Goal: Check status: Check status

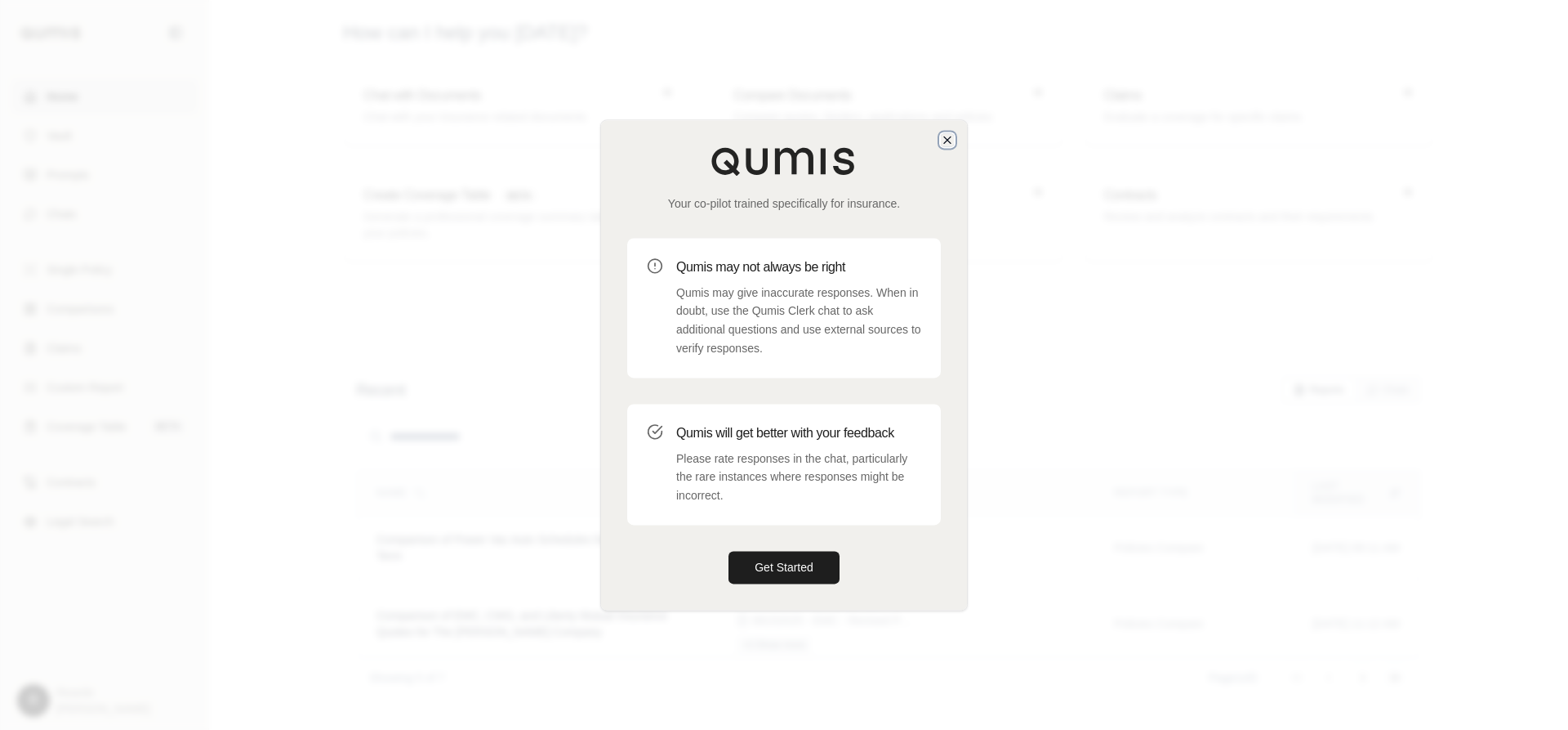
click at [945, 136] on icon "button" at bounding box center [947, 139] width 13 height 13
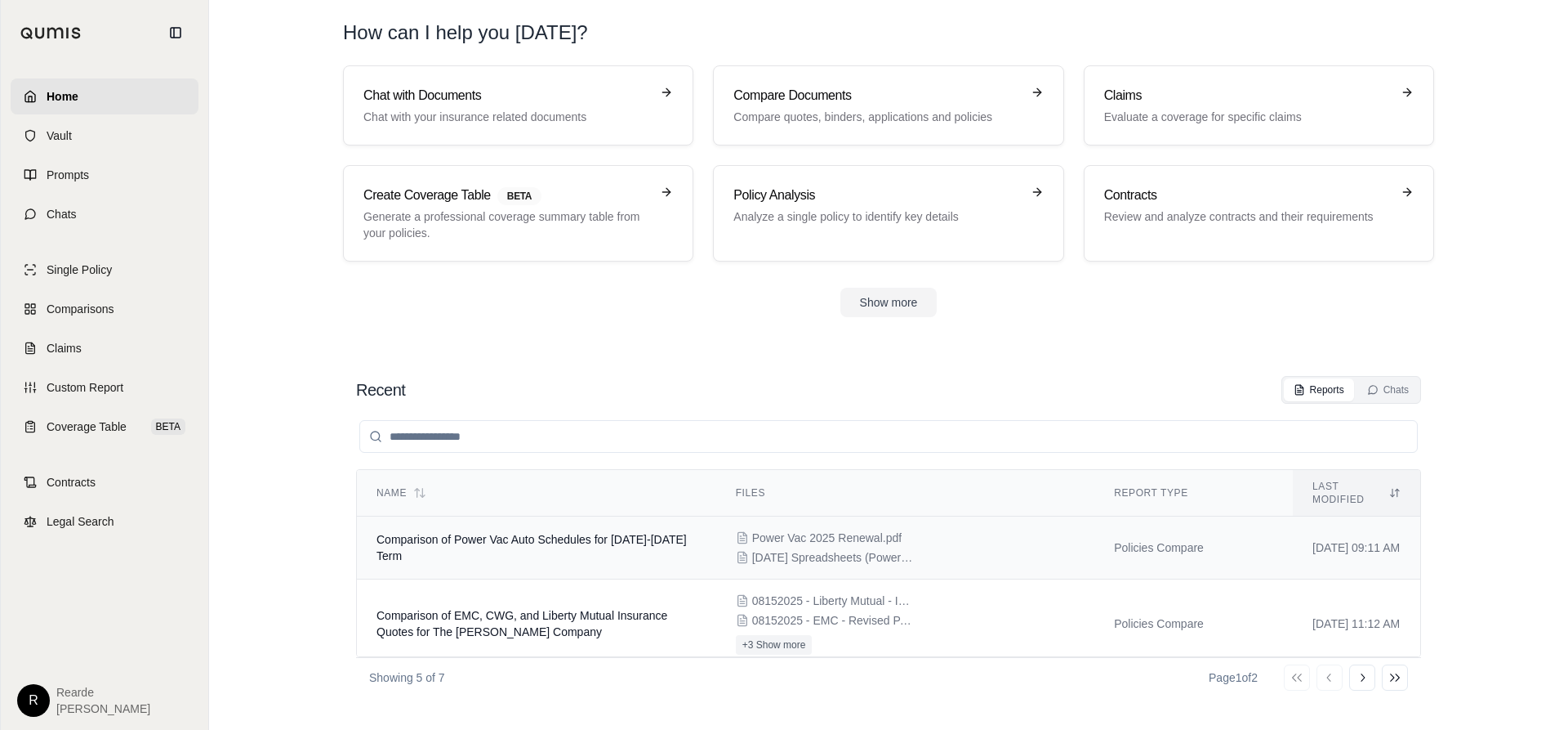
click at [970, 539] on div "Power Vac 2025 Renewal.pdf [DATE] Spreadsheets (PowerVac Pipeline Management St…" at bounding box center [905, 548] width 339 height 36
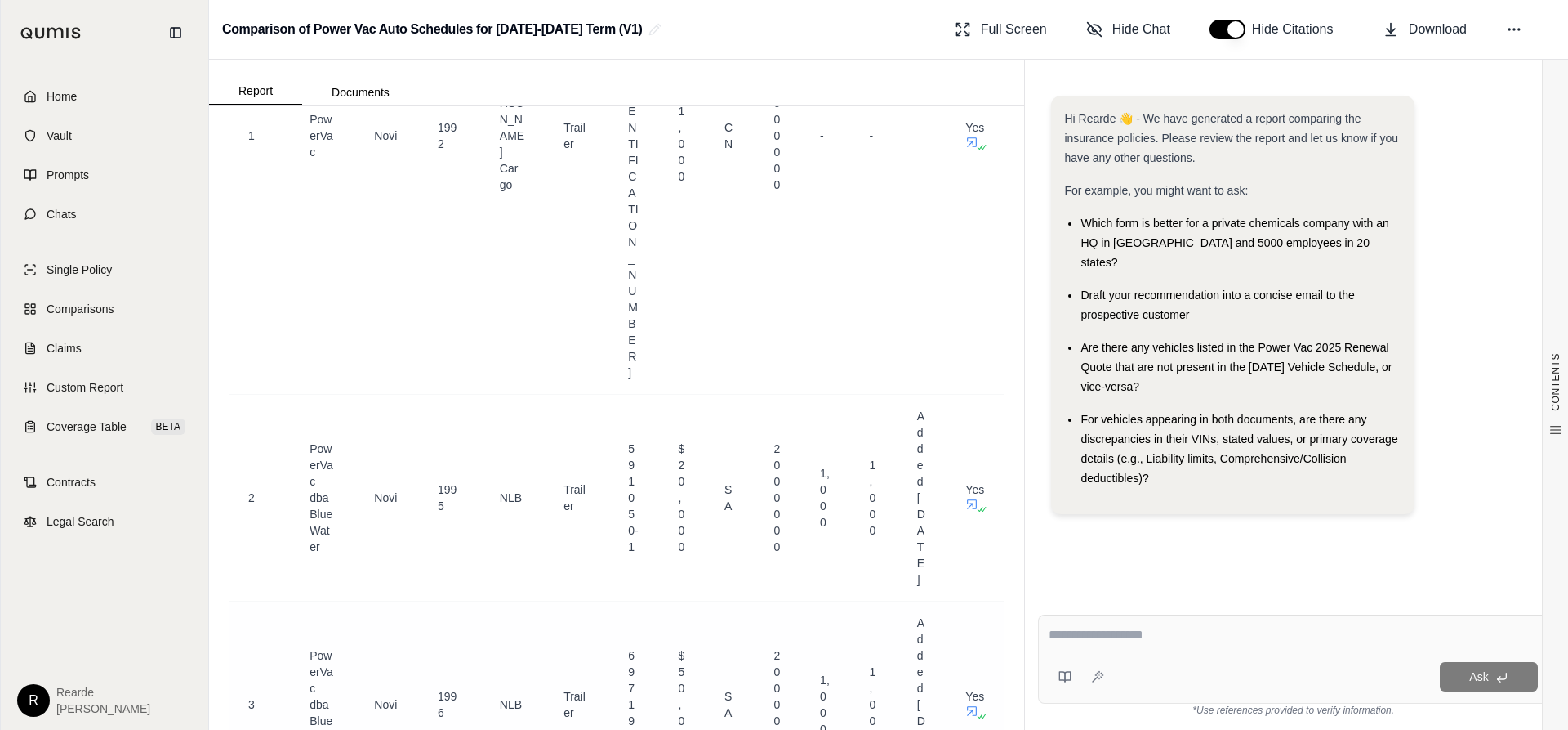
scroll to position [1471, 0]
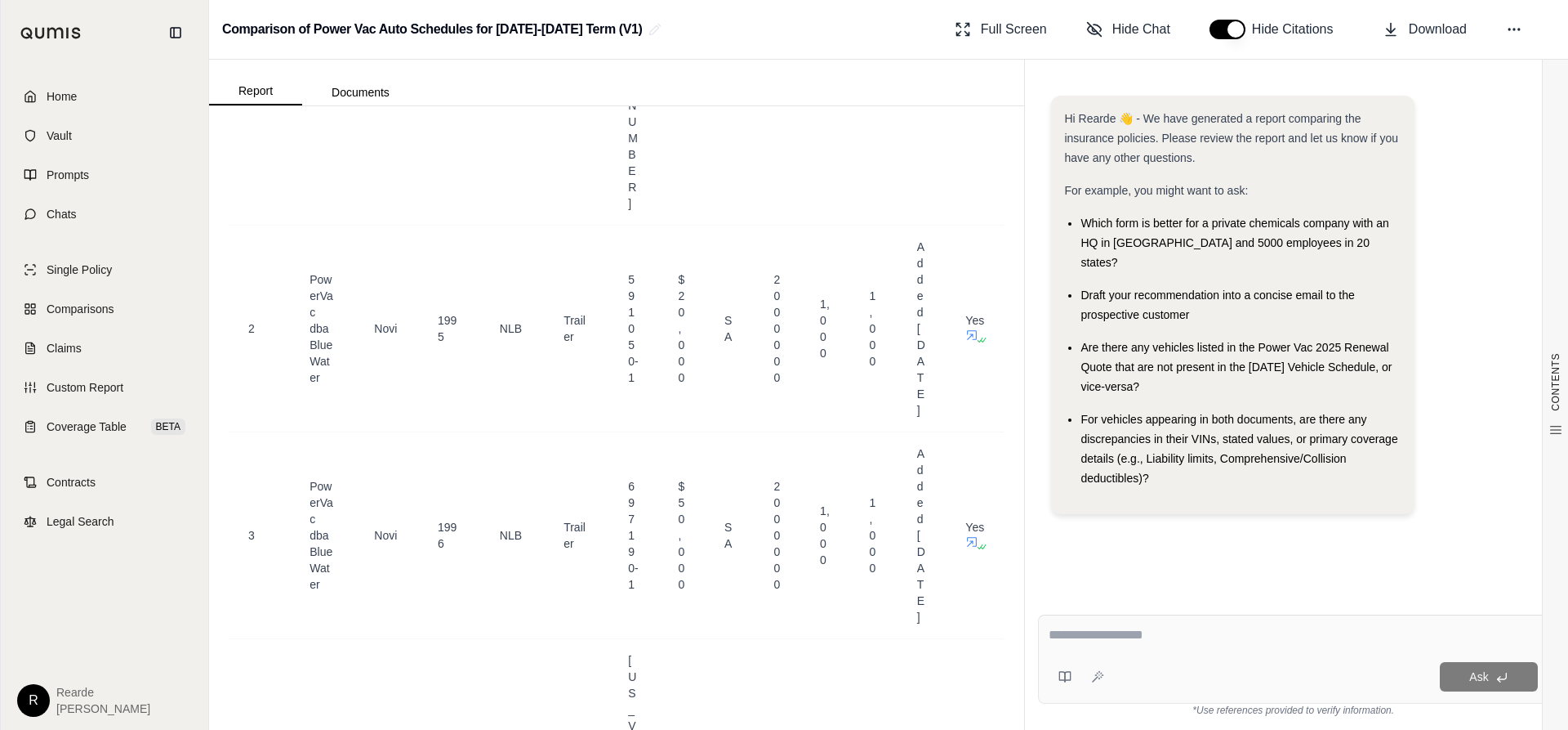
click at [1085, 470] on div "Hi Rearde 👋 - We have generated a report comparing the insurance policies. Plea…" at bounding box center [1232, 304] width 337 height 392
click at [1085, 342] on div "Hi Rearde 👋 - We have generated a report comparing the insurance policies. Plea…" at bounding box center [1293, 312] width 484 height 431
click at [1085, 403] on div "Hi Rearde 👋 - We have generated a report comparing the insurance policies. Plea…" at bounding box center [1293, 312] width 484 height 431
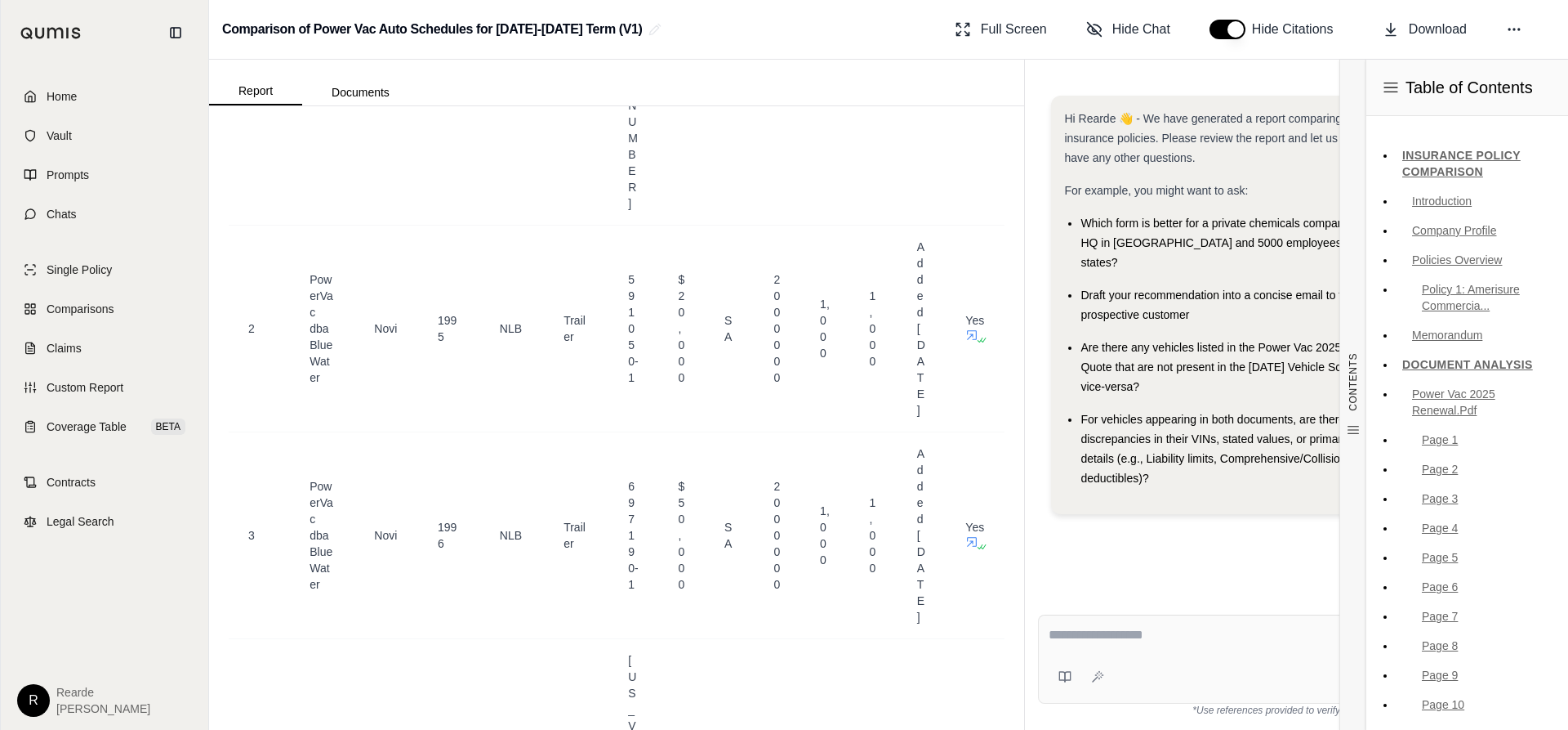
click at [1085, 451] on div "For vehicles appearing in both documents, are there any discrepancies in their …" at bounding box center [1241, 448] width 320 height 79
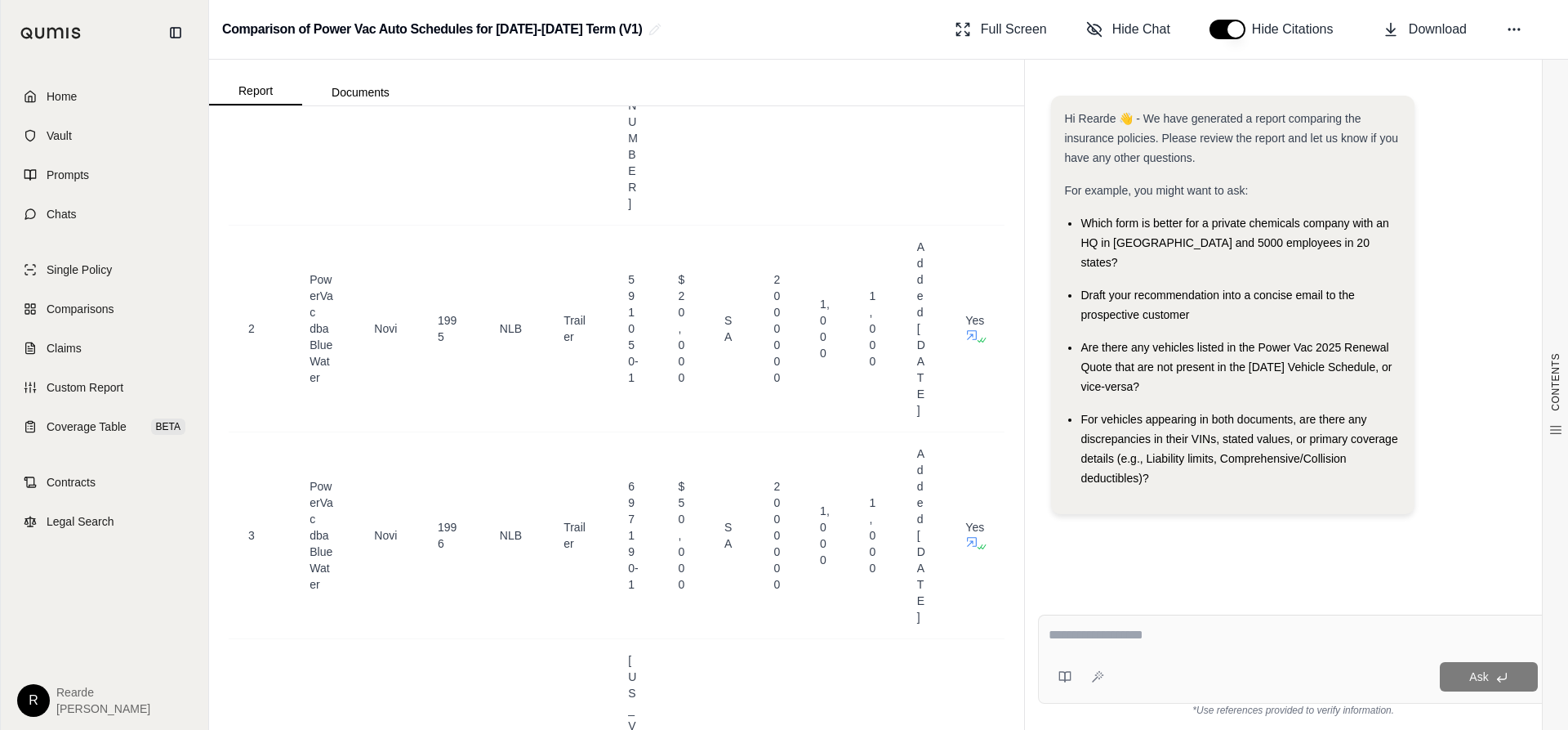
click at [1085, 538] on div "Hi Rearde 👋 - We have generated a report comparing the insurance policies. Plea…" at bounding box center [1294, 335] width 511 height 505
click at [1085, 547] on div at bounding box center [1293, 638] width 489 height 25
